Goal: Task Accomplishment & Management: Manage account settings

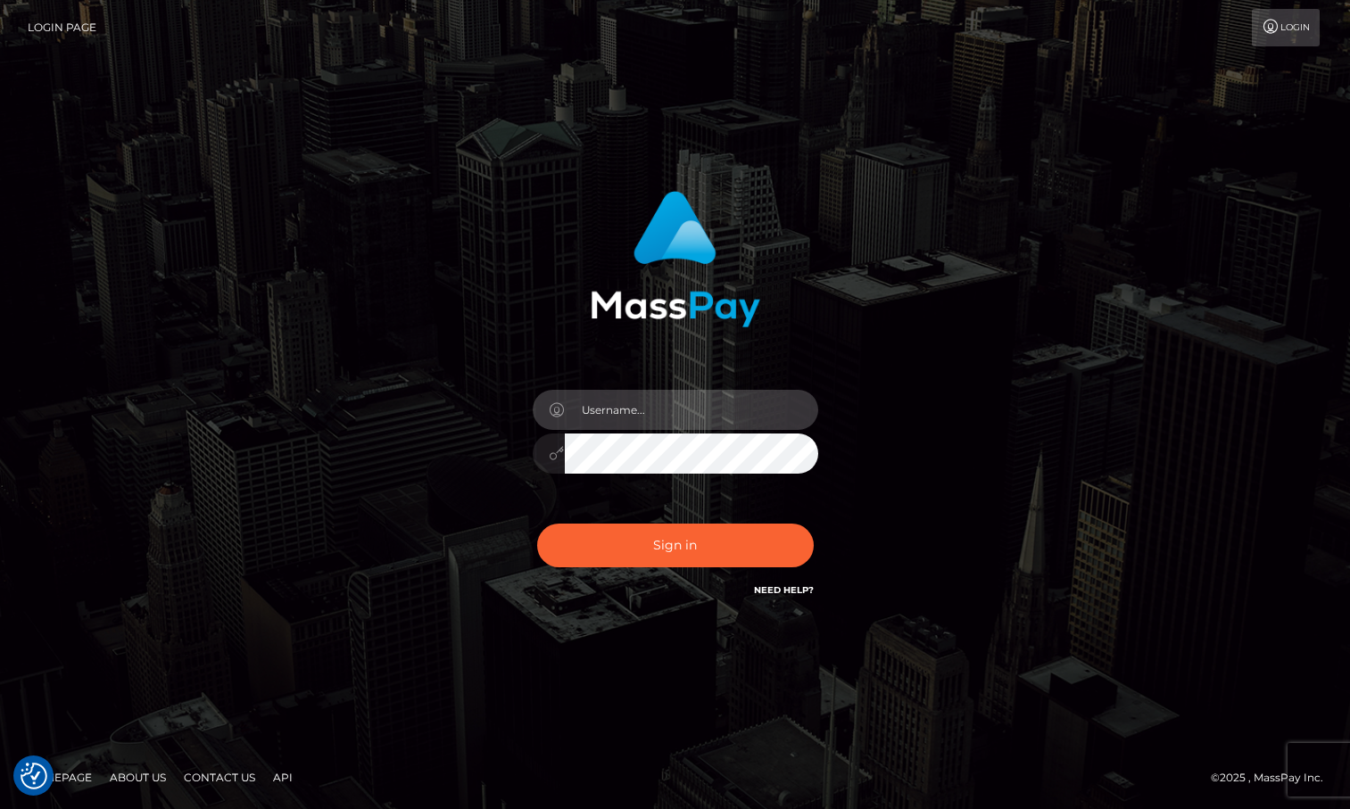
click at [743, 417] on input "text" at bounding box center [691, 410] width 253 height 40
type input "Sameer.megabonanza"
click at [537, 524] on button "Sign in" at bounding box center [675, 546] width 277 height 44
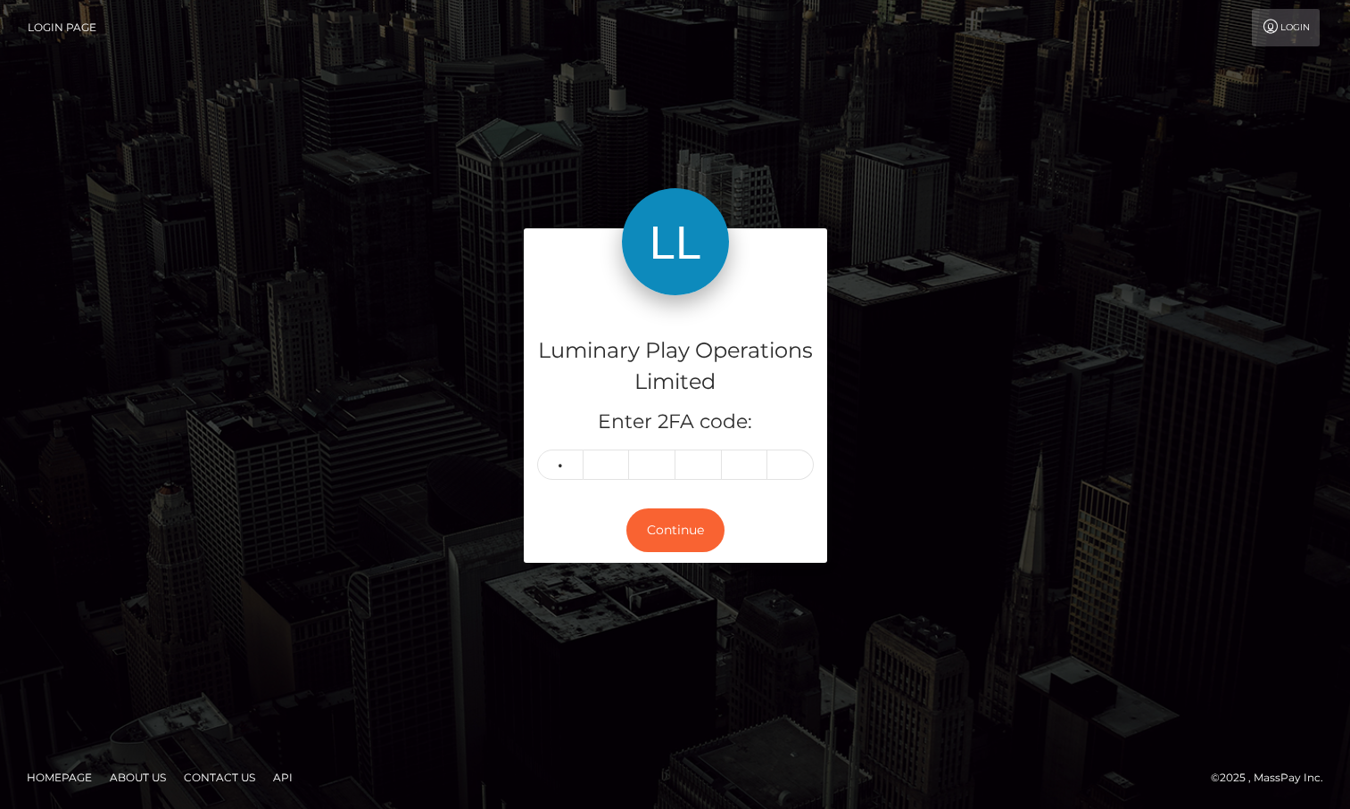
type input "8"
type input "9"
type input "2"
type input "6"
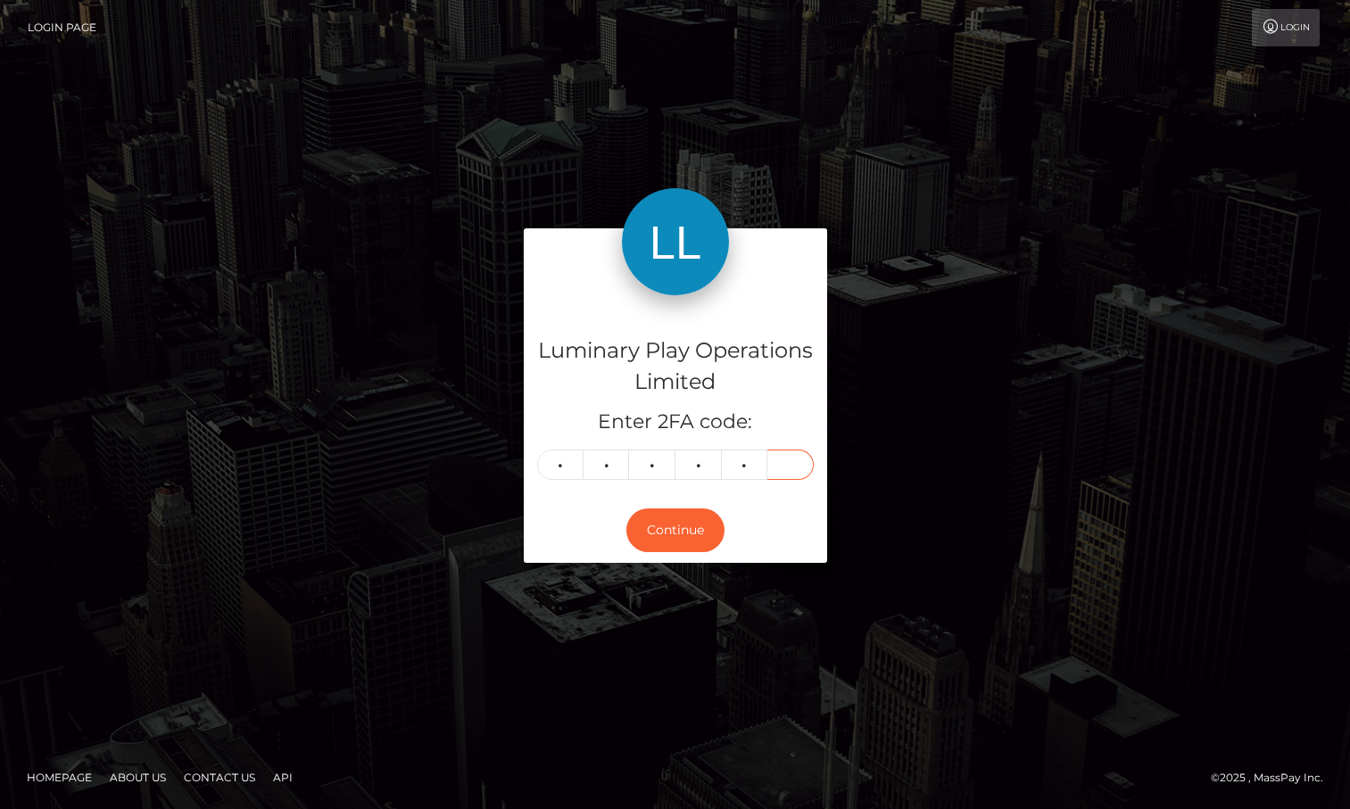
type input "2"
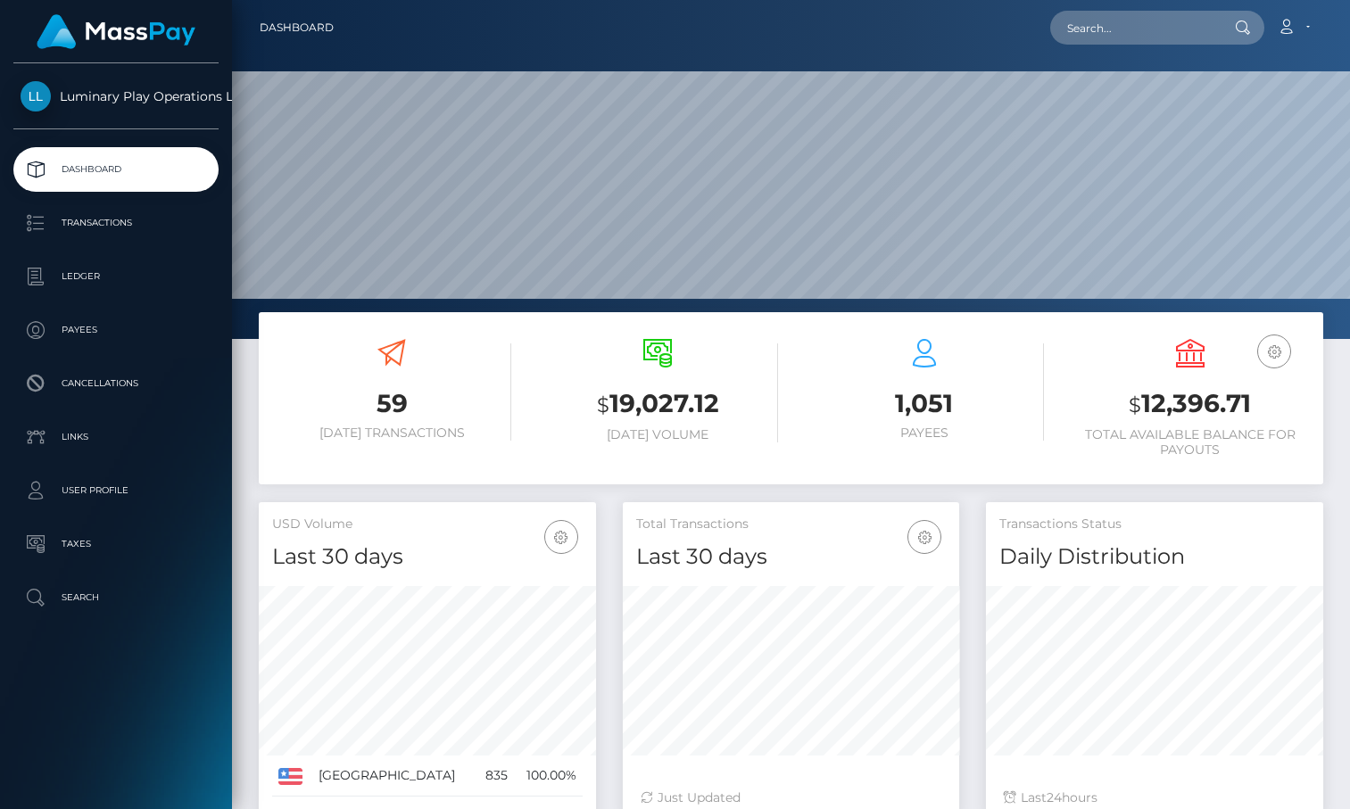
scroll to position [316, 337]
click at [1186, 400] on h3 "$ 12,396.71" at bounding box center [1189, 404] width 239 height 37
copy h3 "12,396.71"
